Goal: Transaction & Acquisition: Purchase product/service

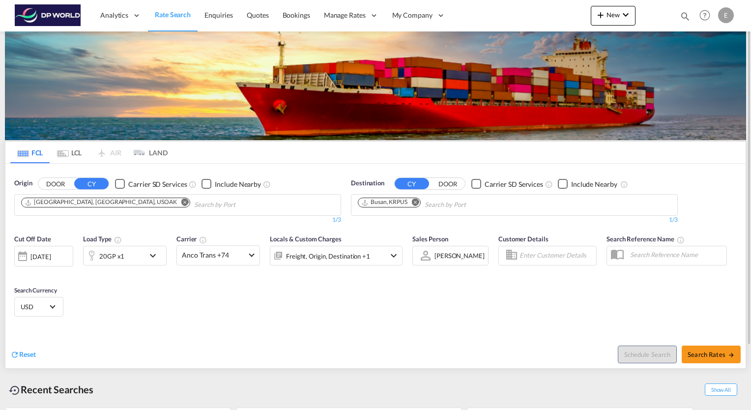
click at [181, 200] on md-icon "Remove" at bounding box center [184, 201] width 7 height 7
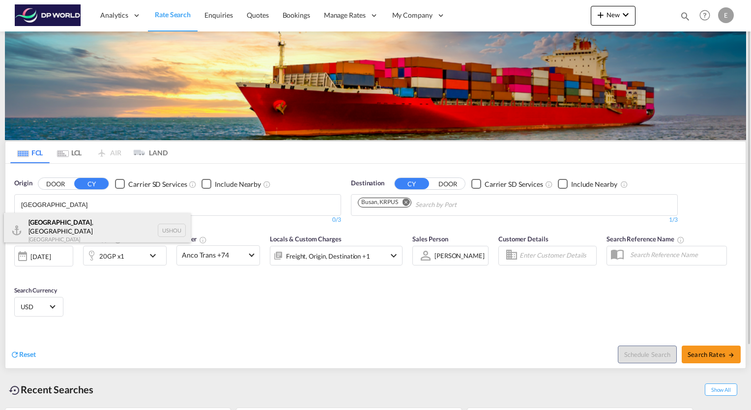
type input "[GEOGRAPHIC_DATA]"
click at [60, 219] on div "[GEOGRAPHIC_DATA] , [GEOGRAPHIC_DATA] [GEOGRAPHIC_DATA] USHOU" at bounding box center [97, 230] width 187 height 35
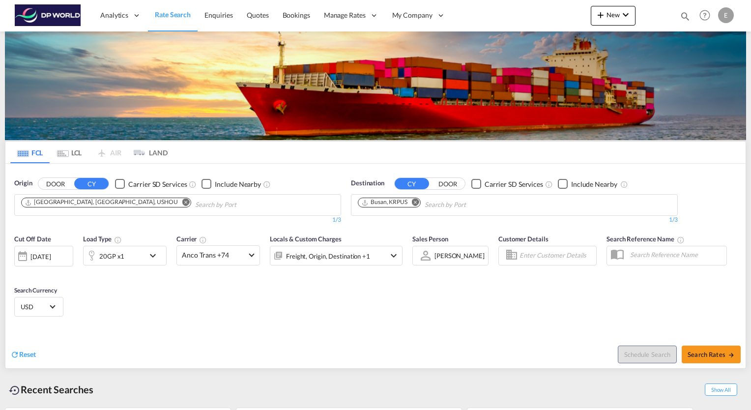
click at [414, 201] on md-icon "Remove" at bounding box center [415, 201] width 7 height 7
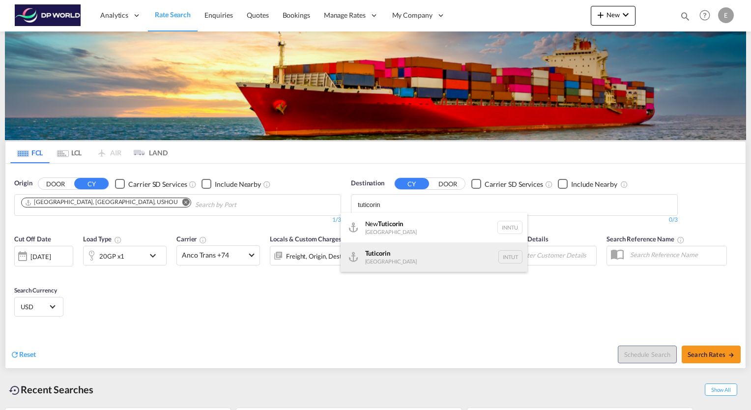
type input "tuticorin"
click at [371, 259] on div "Tuticorin [GEOGRAPHIC_DATA] INTUT" at bounding box center [433, 256] width 187 height 29
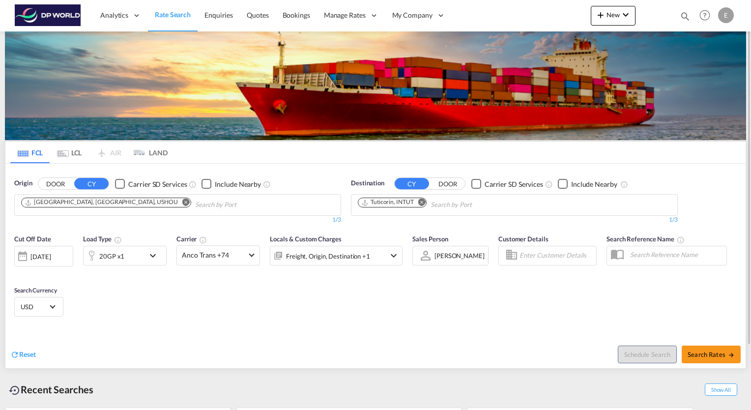
click at [153, 251] on md-icon "icon-chevron-down" at bounding box center [155, 256] width 17 height 12
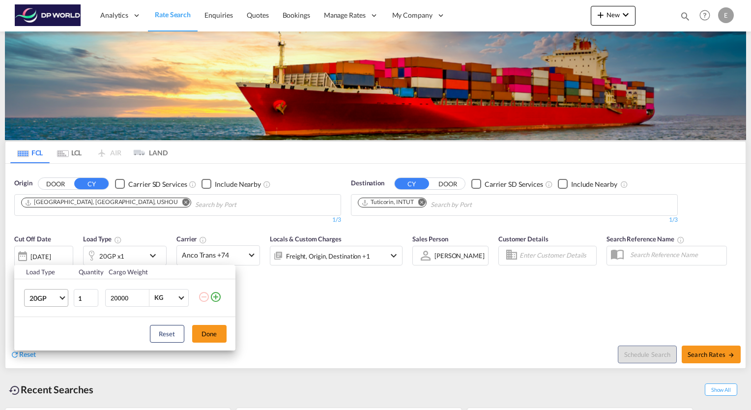
click at [62, 303] on md-select-value "20GP" at bounding box center [47, 297] width 39 height 17
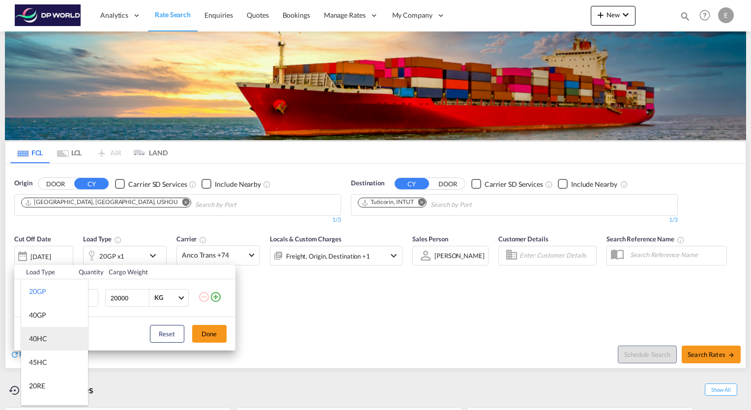
click at [50, 333] on md-option "40HC" at bounding box center [54, 339] width 67 height 24
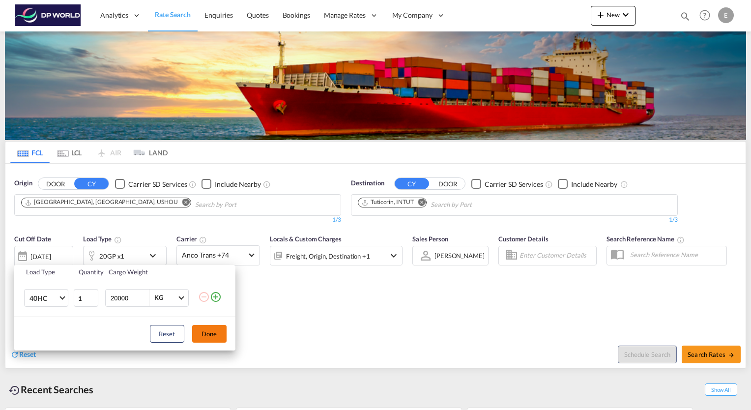
click at [211, 334] on button "Done" at bounding box center [209, 334] width 34 height 18
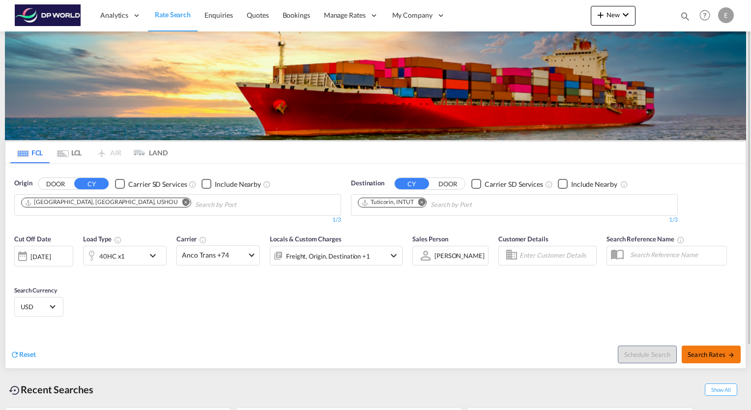
click at [723, 352] on span "Search Rates" at bounding box center [710, 354] width 47 height 8
type input "USHOU to INTUT / [DATE]"
